Goal: Information Seeking & Learning: Learn about a topic

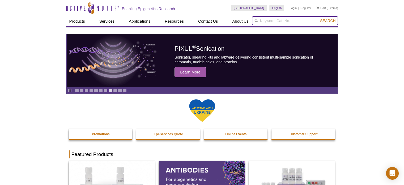
click at [285, 18] on input "search" at bounding box center [295, 20] width 86 height 9
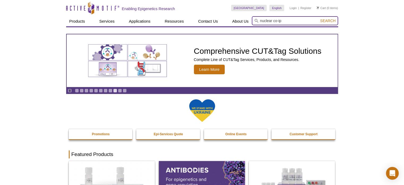
type input "nuclear co-ip"
click at [318, 18] on button "Search" at bounding box center [327, 20] width 19 height 5
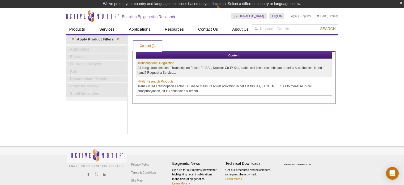
click at [146, 47] on link "Content (2)" at bounding box center [147, 46] width 29 height 11
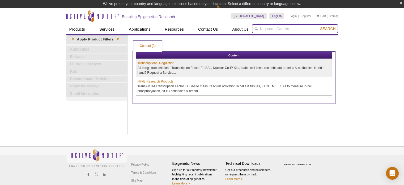
click at [285, 29] on input "search" at bounding box center [295, 28] width 86 height 9
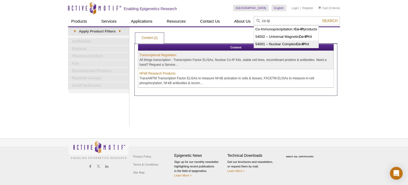
click at [297, 44] on strong "Co-IP" at bounding box center [300, 44] width 9 height 4
type input "54001 – Nuclear Complex Co-IP Kit"
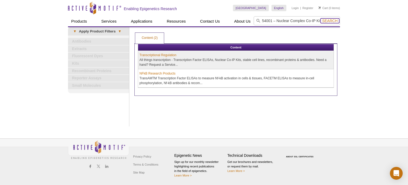
click at [330, 23] on button "Search" at bounding box center [330, 20] width 19 height 5
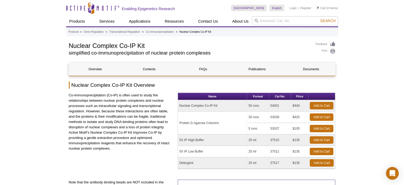
click at [144, 96] on p "Co-immunoprecipitation (Co-IP) is often used to study the relationships between…" at bounding box center [121, 121] width 105 height 58
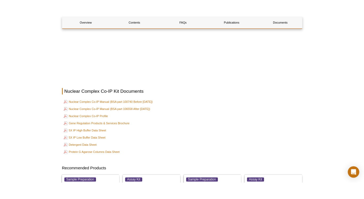
scroll to position [823, 0]
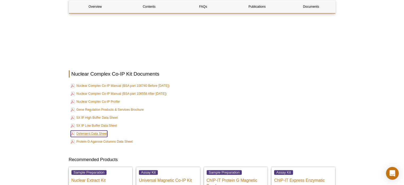
click at [81, 131] on link "Detergent Data Sheet" at bounding box center [89, 133] width 37 height 6
click at [106, 124] on link "5X IP Low Buffer Data Sheet" at bounding box center [94, 125] width 46 height 6
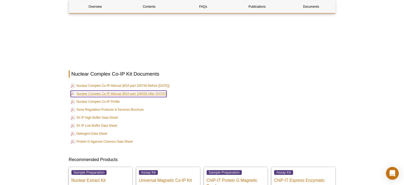
click at [136, 92] on link "Nuclear Complex Co-IP Manual (BSA part 106558 After Aug, 2024)" at bounding box center [119, 93] width 96 height 6
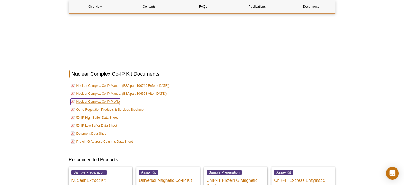
click at [101, 102] on link "Nuclear Complex Co-IP Profile" at bounding box center [95, 101] width 49 height 6
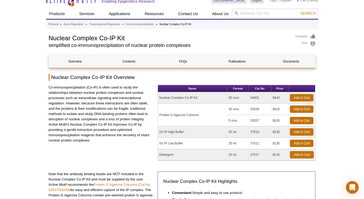
scroll to position [0, 0]
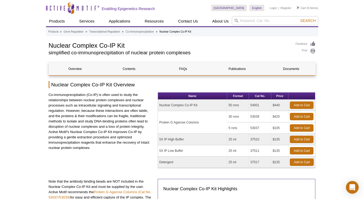
drag, startPoint x: 262, startPoint y: 105, endPoint x: 249, endPoint y: 106, distance: 12.8
click at [249, 106] on td "54001" at bounding box center [260, 105] width 22 height 11
copy td "54001"
click at [68, 86] on h2 "Nuclear Complex Co-IP Kit Overview" at bounding box center [182, 84] width 267 height 7
